Goal: Check status: Check status

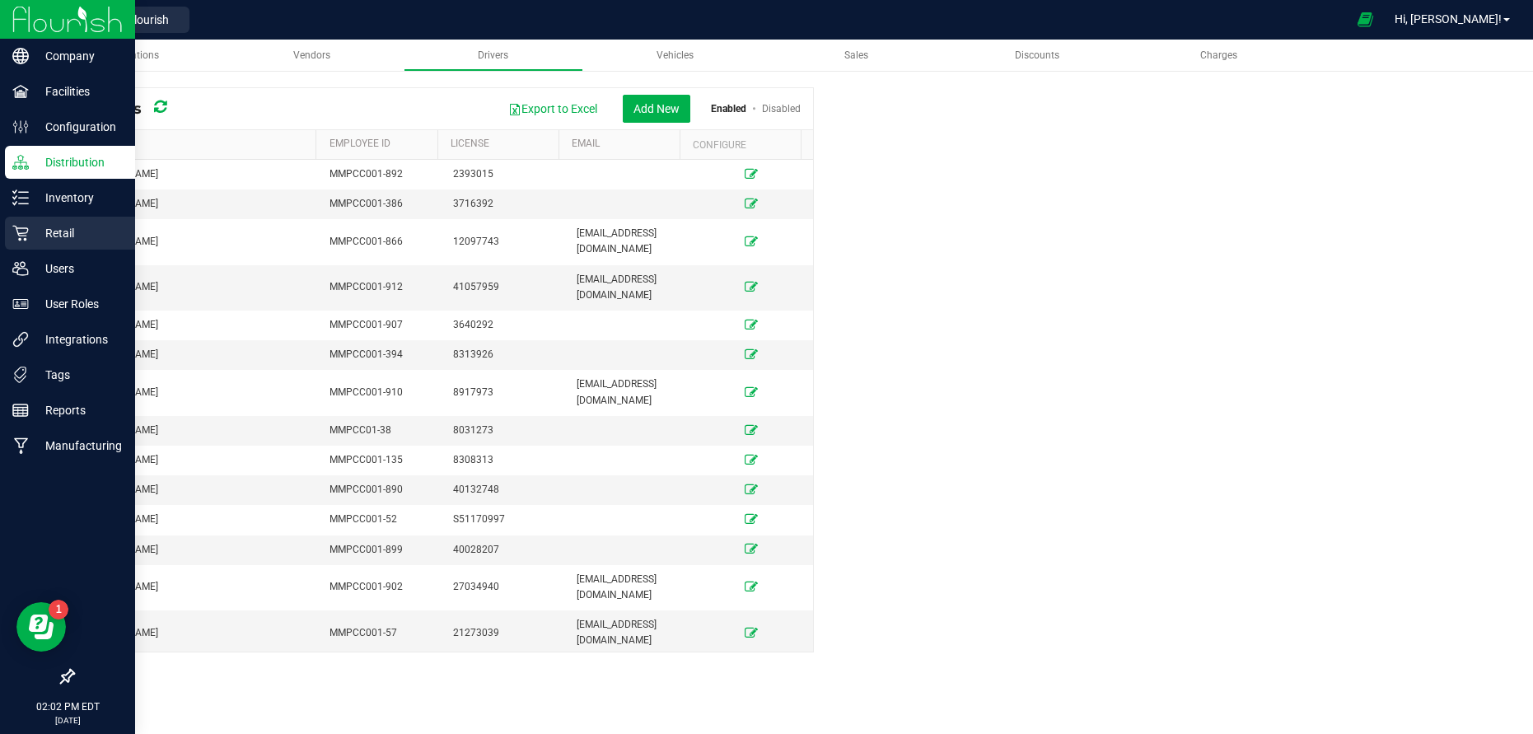
click at [61, 229] on p "Retail" at bounding box center [78, 233] width 99 height 20
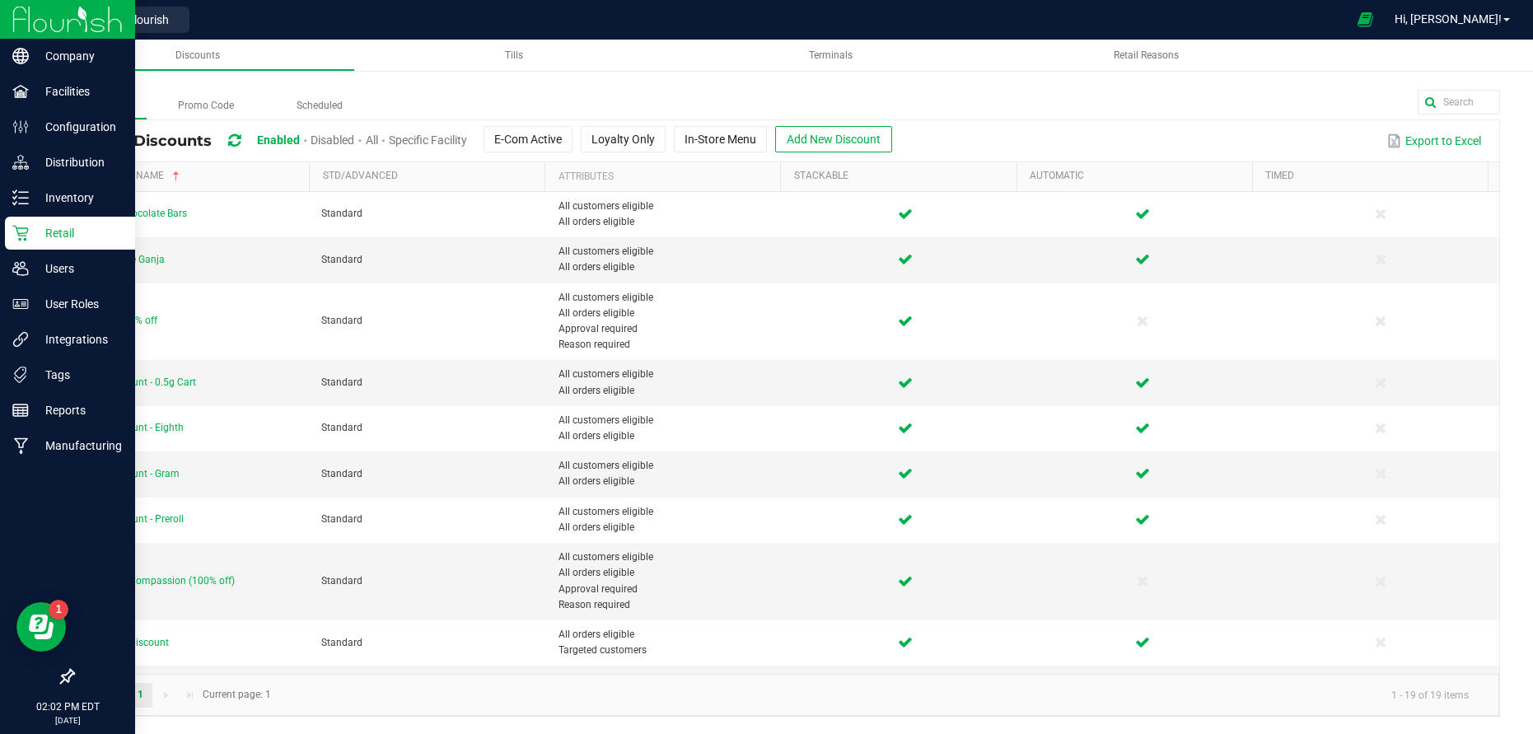
drag, startPoint x: 56, startPoint y: 236, endPoint x: 72, endPoint y: 222, distance: 21.6
click at [56, 236] on p "Retail" at bounding box center [78, 233] width 99 height 20
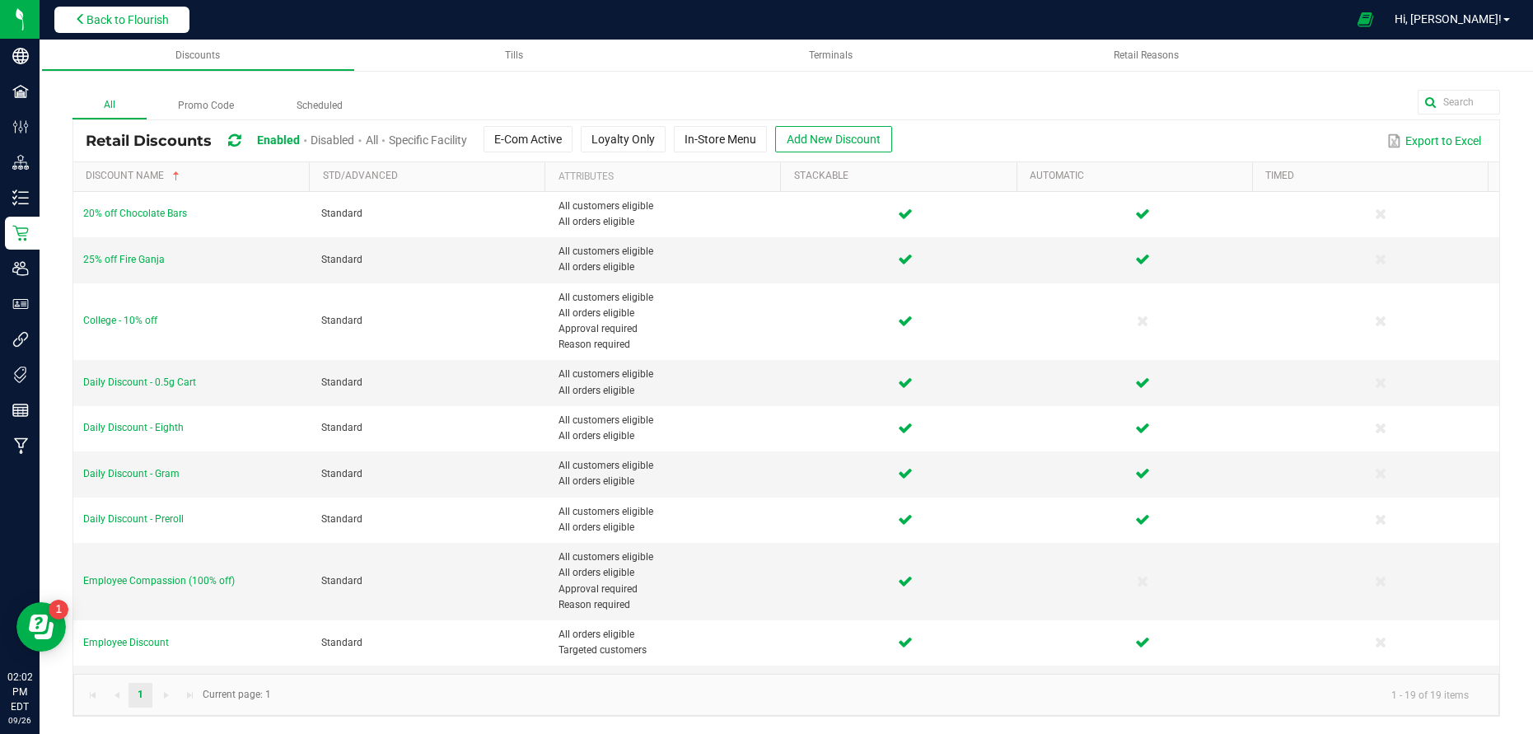
click at [133, 7] on button "Back to Flourish" at bounding box center [121, 20] width 135 height 26
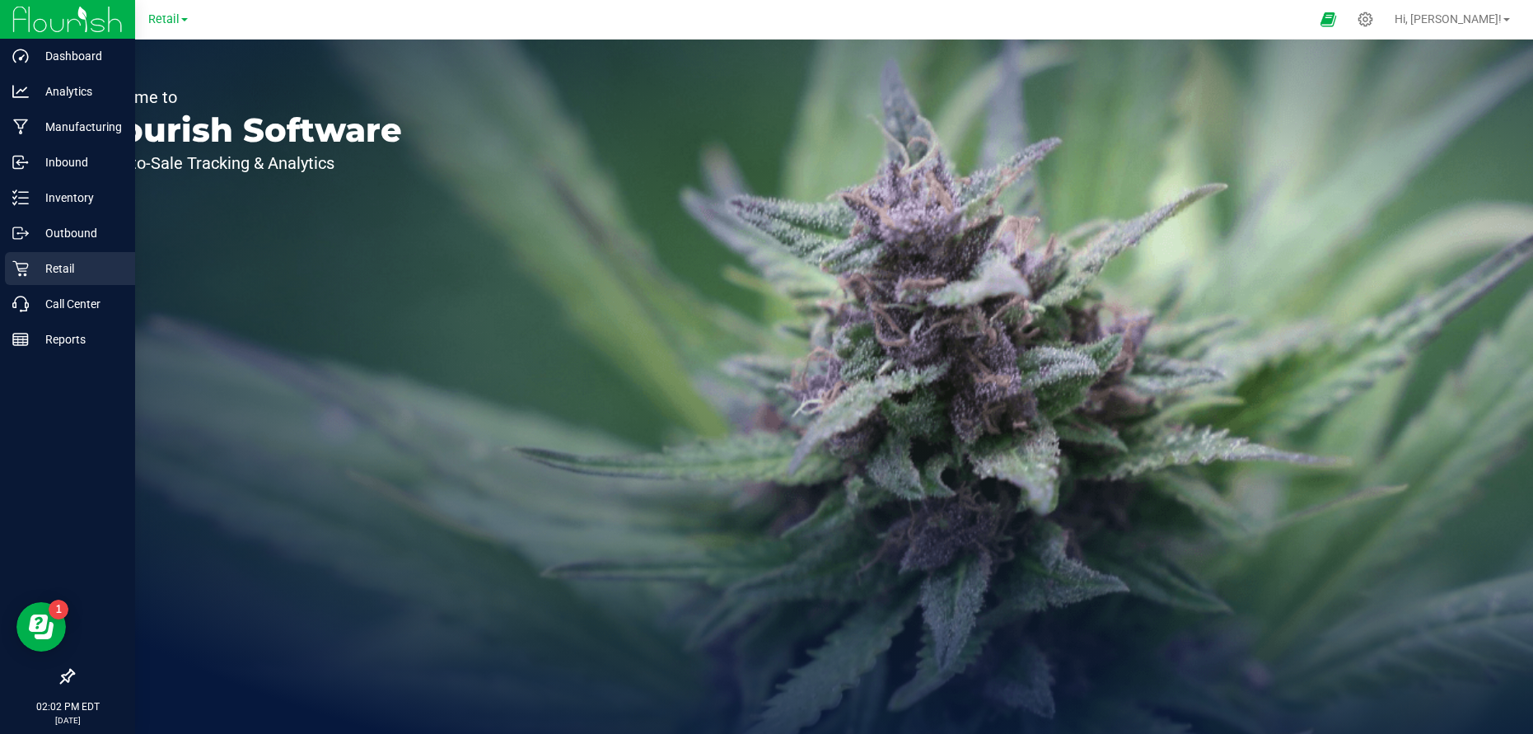
click at [64, 280] on div "Retail" at bounding box center [70, 268] width 130 height 33
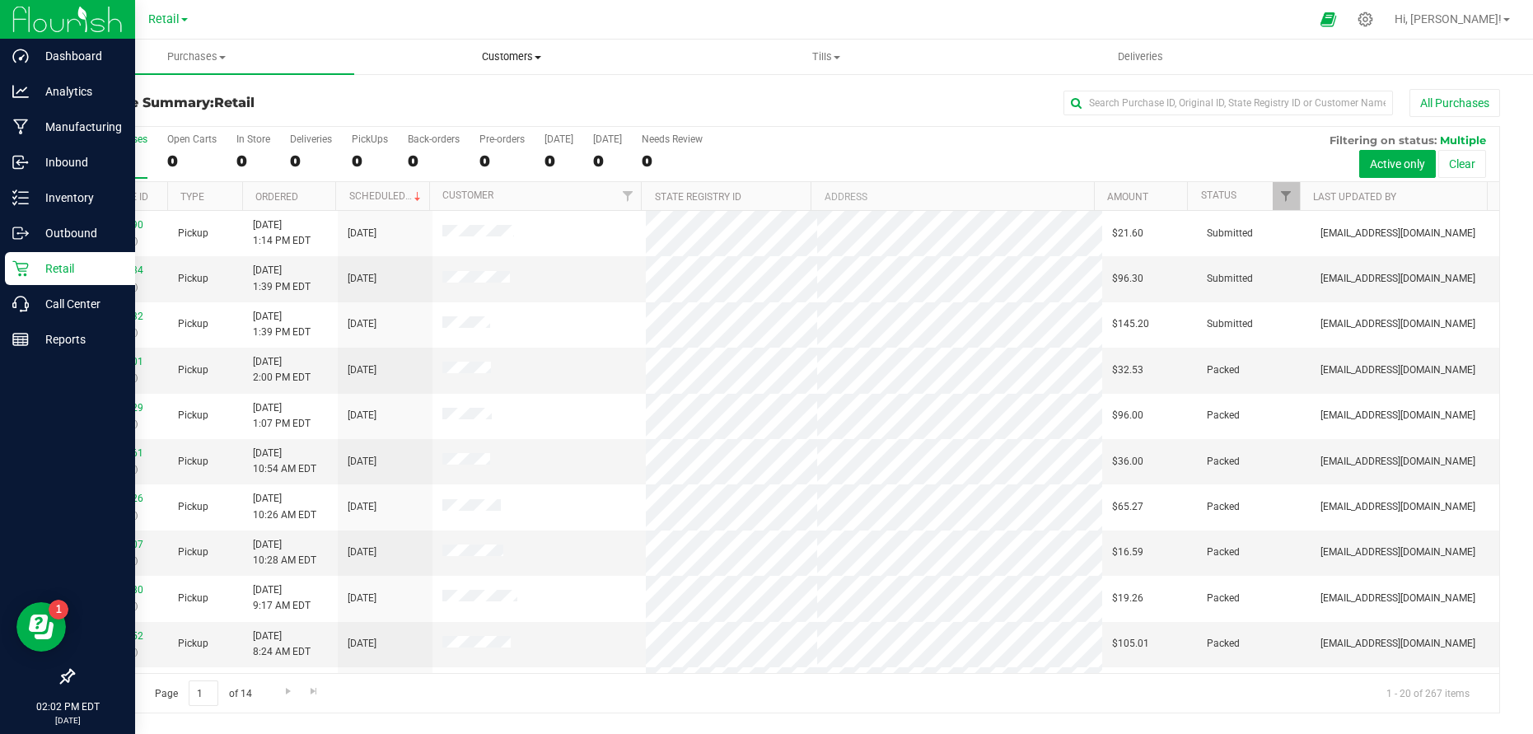
click at [505, 49] on span "Customers" at bounding box center [511, 56] width 313 height 15
click at [1182, 59] on span "Deliveries" at bounding box center [1140, 56] width 90 height 15
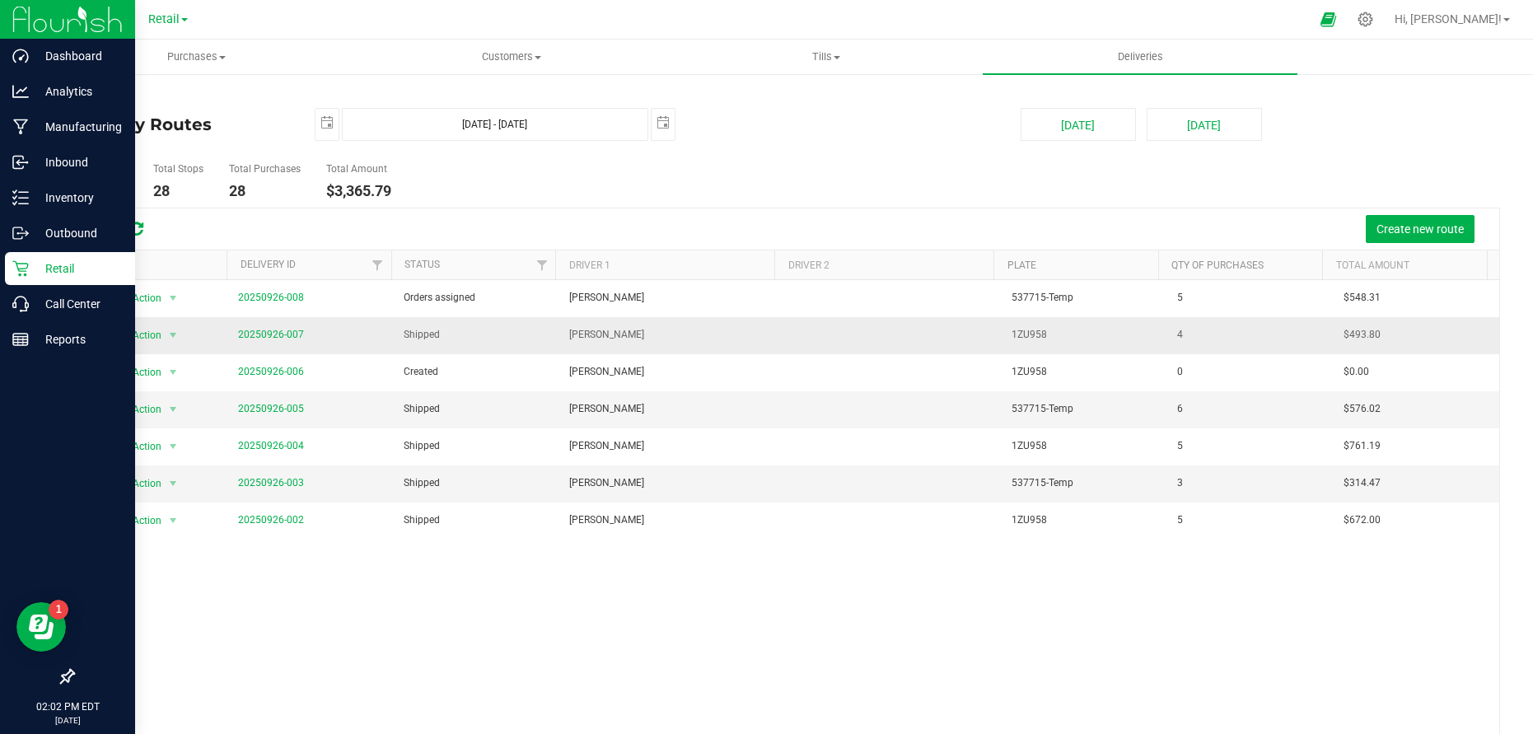
click at [254, 327] on span "20250926-007" at bounding box center [271, 335] width 66 height 16
click at [257, 329] on link "20250926-007" at bounding box center [271, 335] width 66 height 12
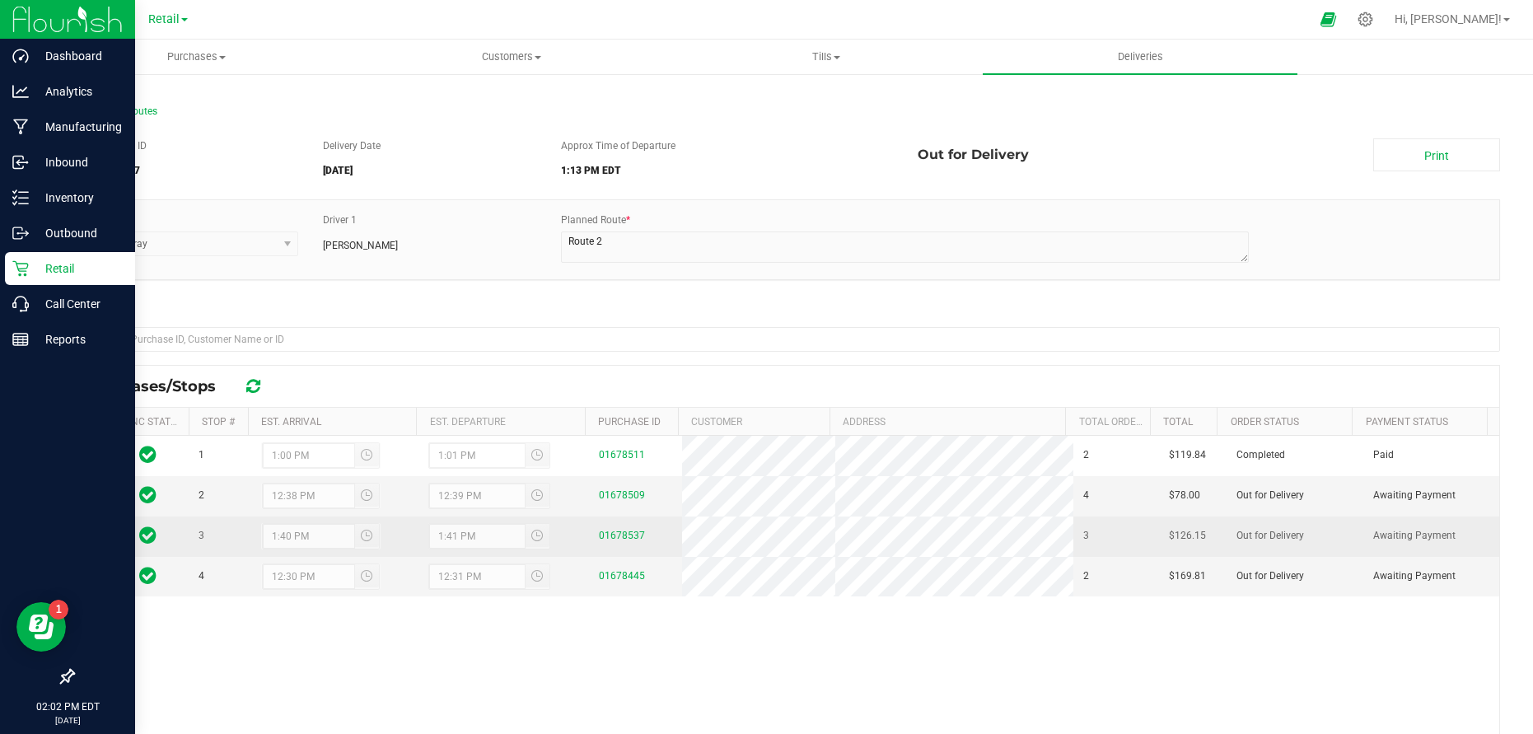
click at [620, 528] on td "01678537" at bounding box center [636, 536] width 94 height 40
click at [617, 533] on link "01678537" at bounding box center [622, 536] width 46 height 12
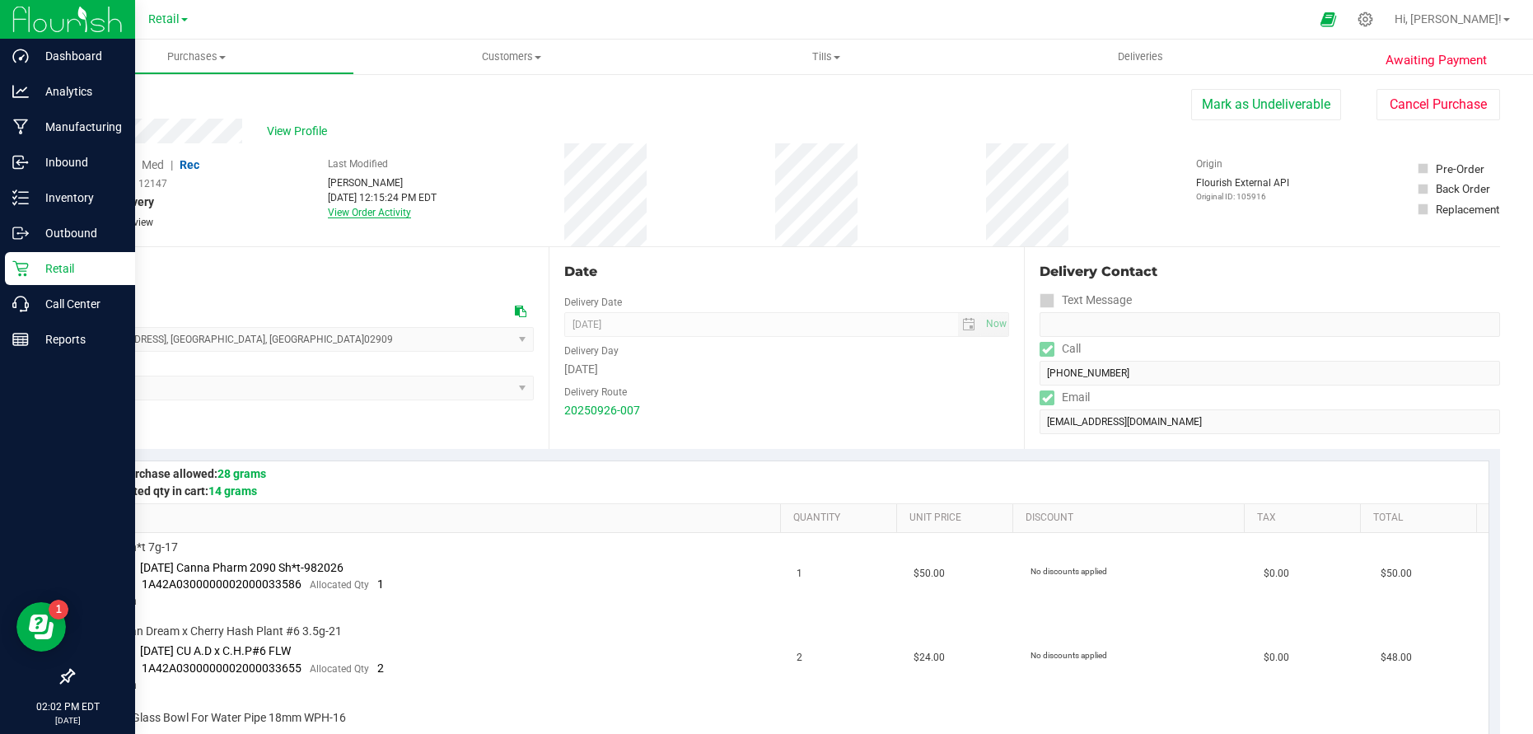
click at [385, 209] on link "View Order Activity" at bounding box center [369, 213] width 83 height 12
